Goal: Task Accomplishment & Management: Use online tool/utility

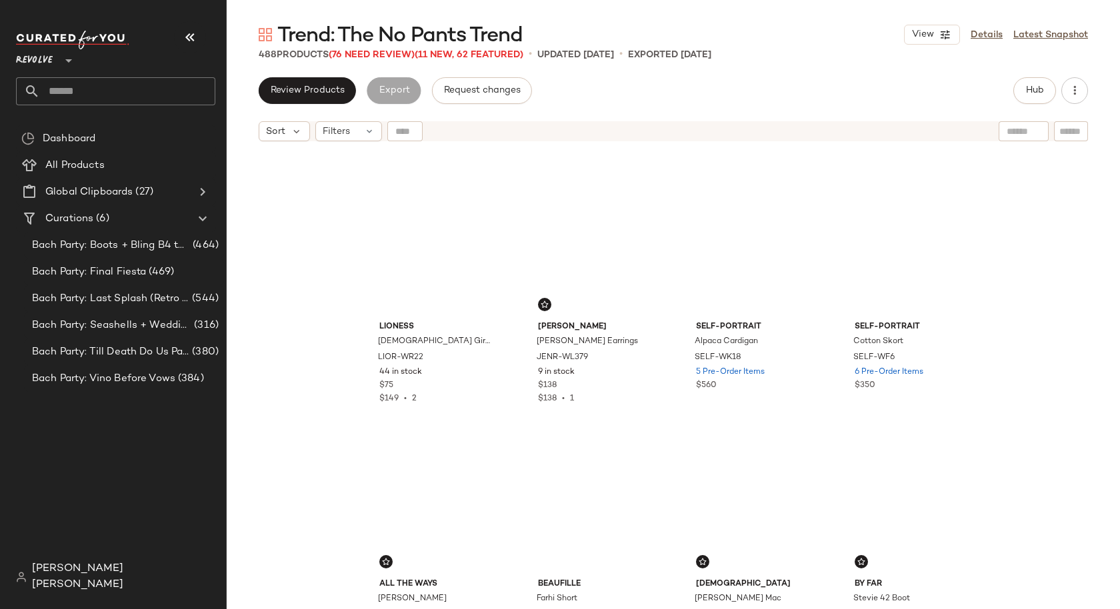
scroll to position [1110, 0]
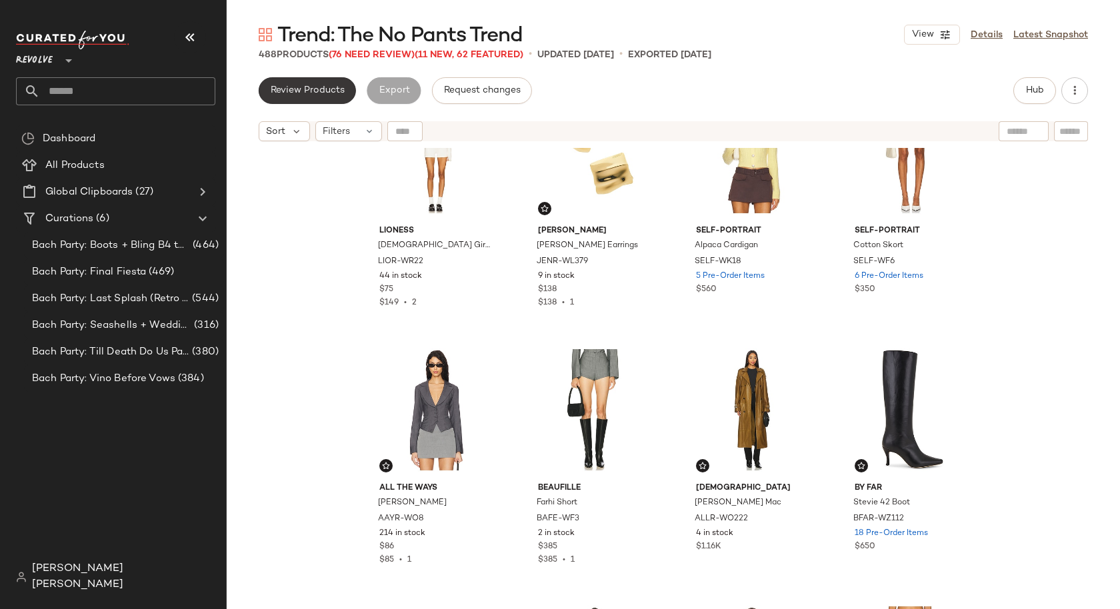
click at [341, 95] on span "Review Products" at bounding box center [307, 90] width 75 height 11
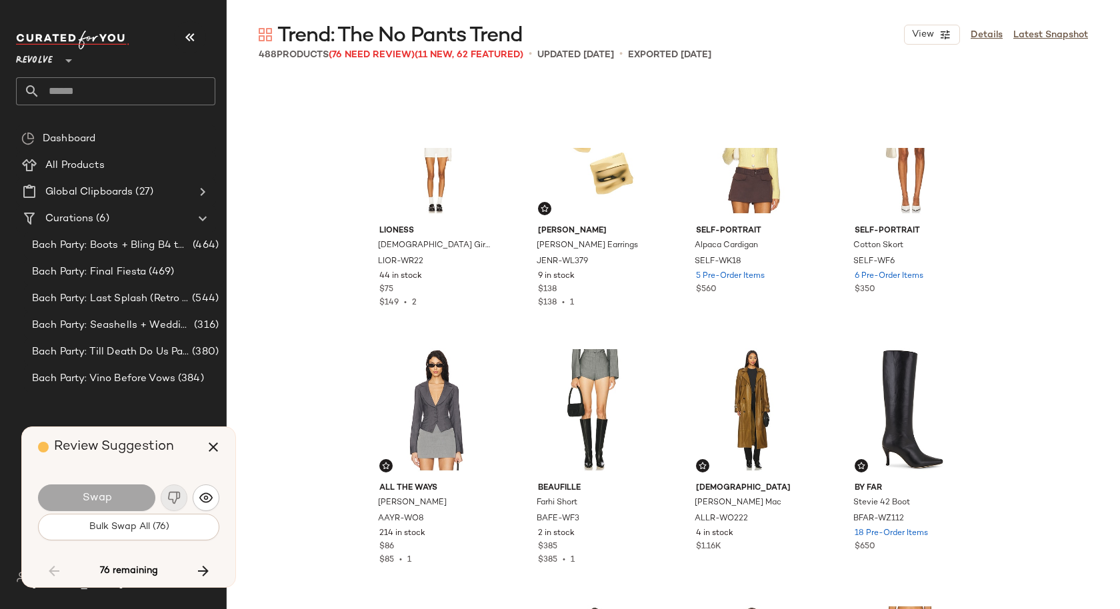
scroll to position [5661, 0]
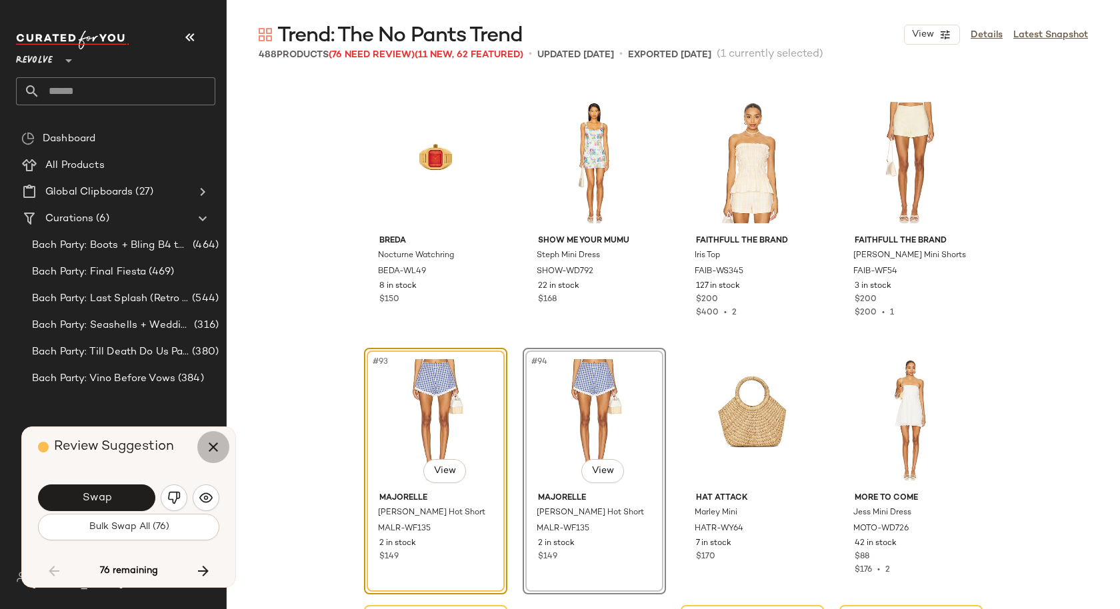
click at [217, 443] on icon "button" at bounding box center [213, 447] width 16 height 16
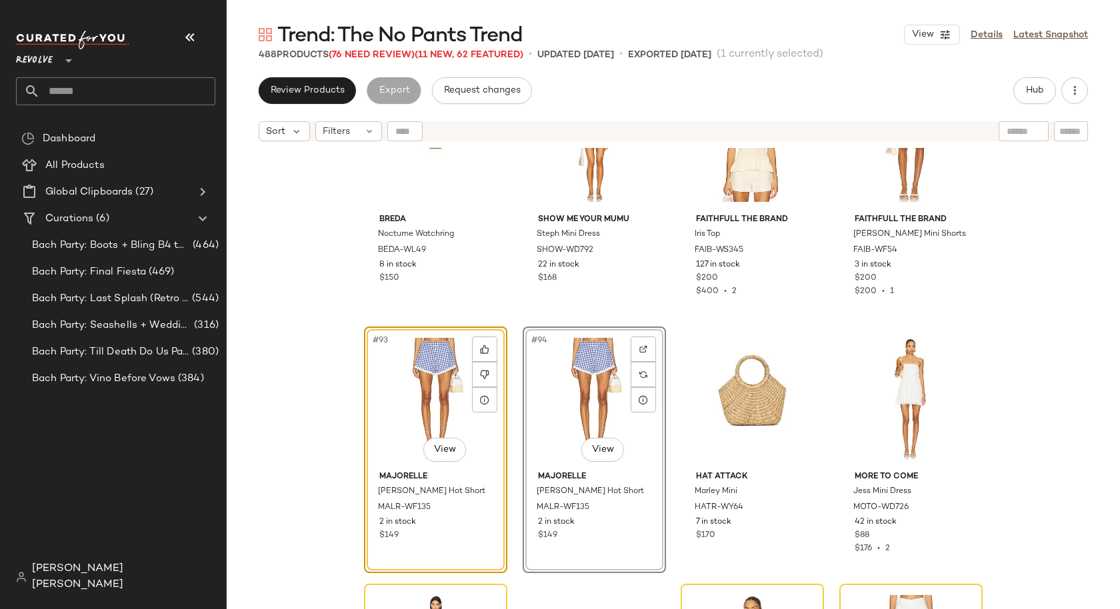
scroll to position [5773, 0]
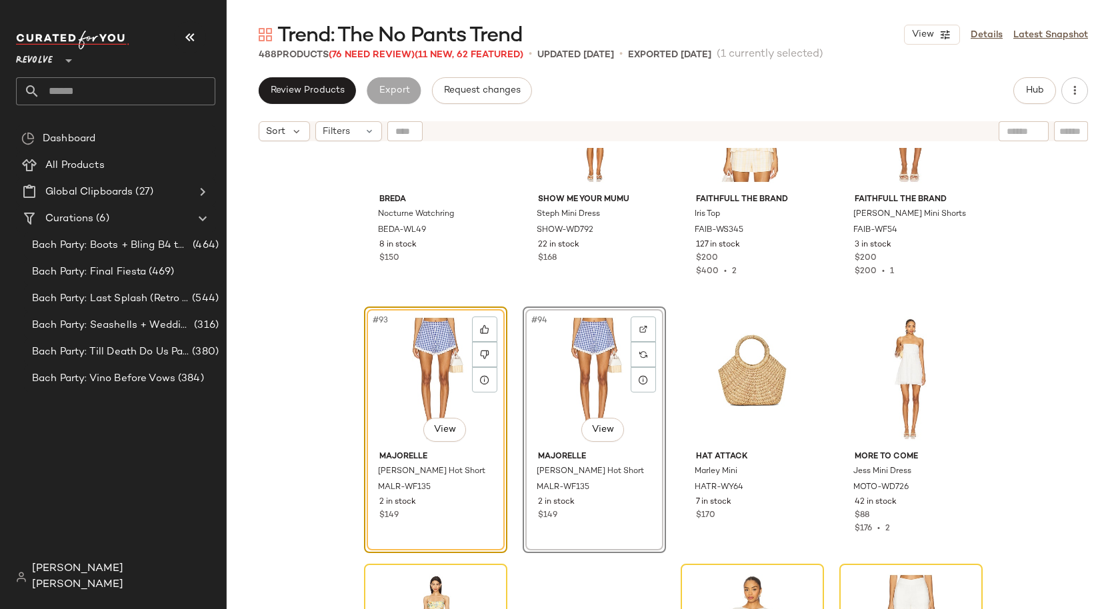
click at [315, 280] on div "Breda Nocturne Watchring BEDA-WL49 8 in stock $150 Show Me Your Mumu Steph Mini…" at bounding box center [673, 395] width 893 height 495
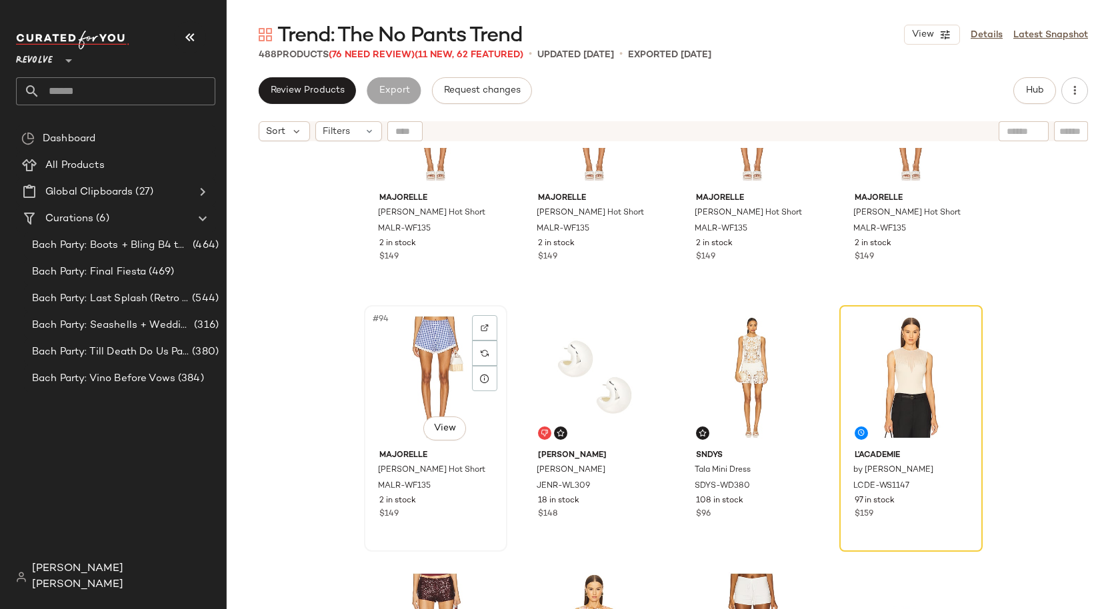
scroll to position [11943, 0]
